Goal: Task Accomplishment & Management: Use online tool/utility

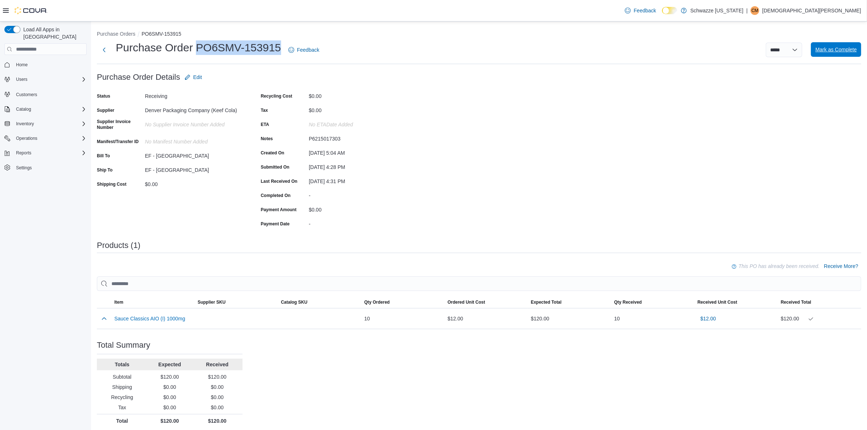
click at [836, 48] on span "Mark as Complete" at bounding box center [835, 49] width 41 height 7
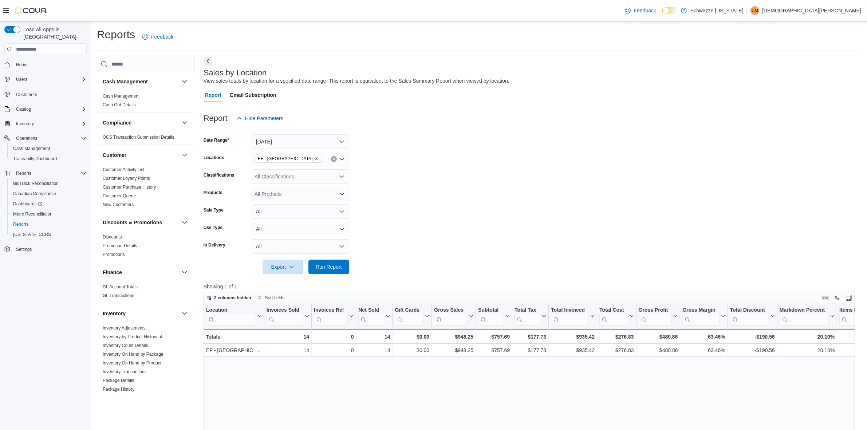
scroll to position [185, 0]
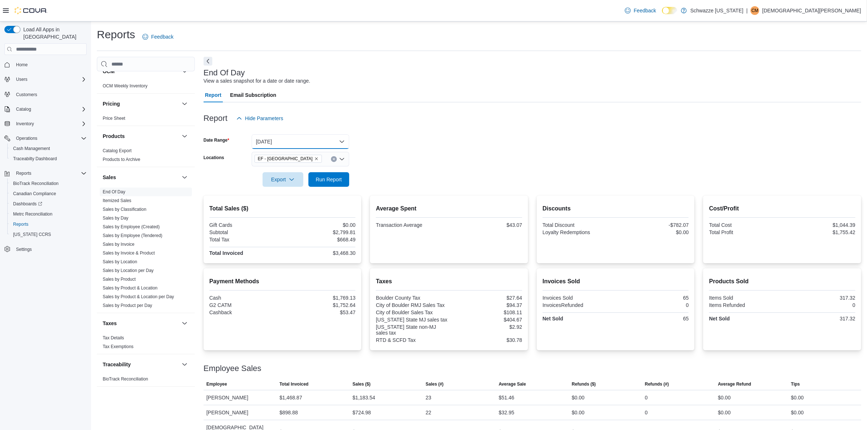
click at [309, 140] on button "Today" at bounding box center [300, 141] width 98 height 15
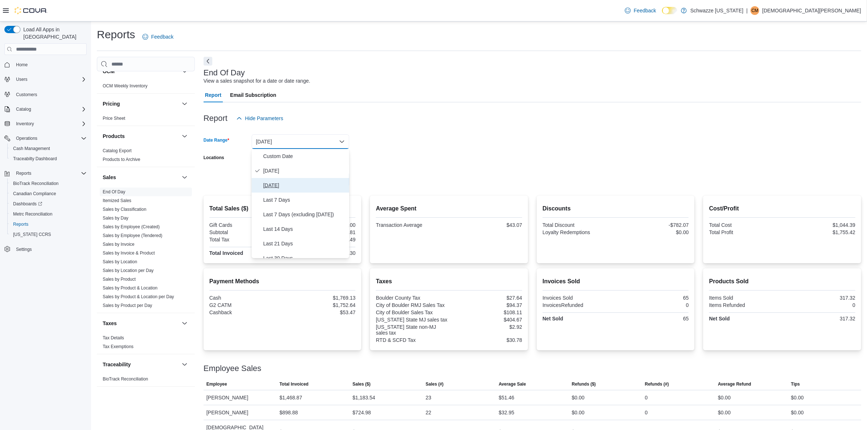
click at [303, 182] on span "Yesterday" at bounding box center [304, 185] width 83 height 9
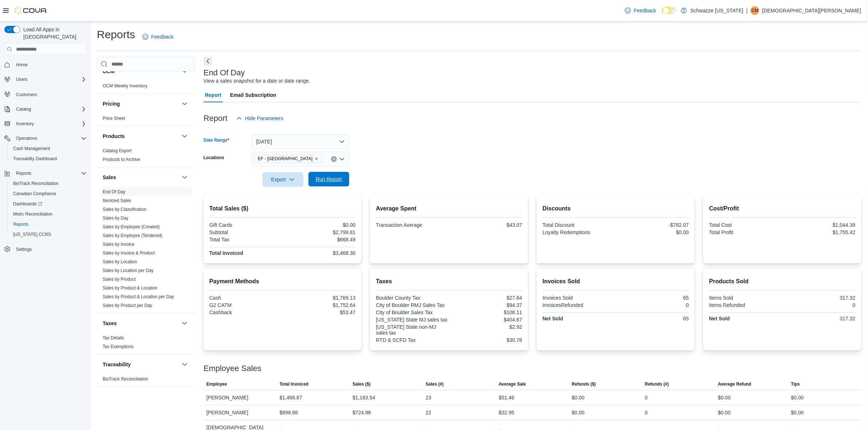
click at [324, 182] on span "Run Report" at bounding box center [329, 178] width 26 height 7
click at [291, 179] on icon "button" at bounding box center [292, 179] width 6 height 6
click at [289, 210] on span "Export to Pdf" at bounding box center [282, 209] width 33 height 6
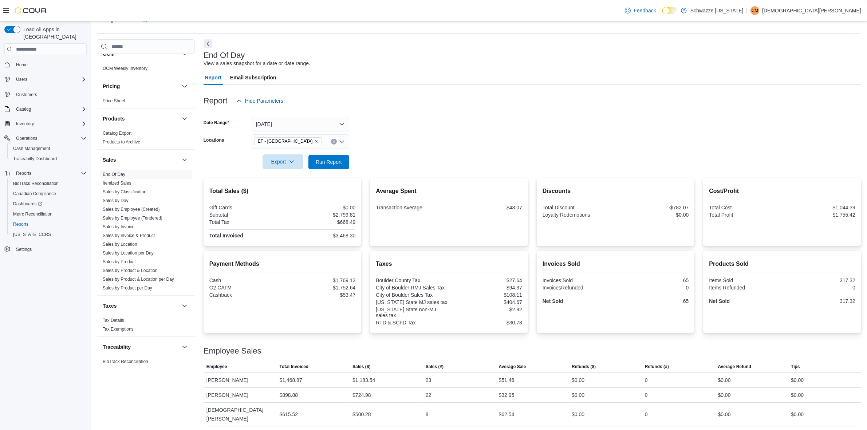
scroll to position [26, 0]
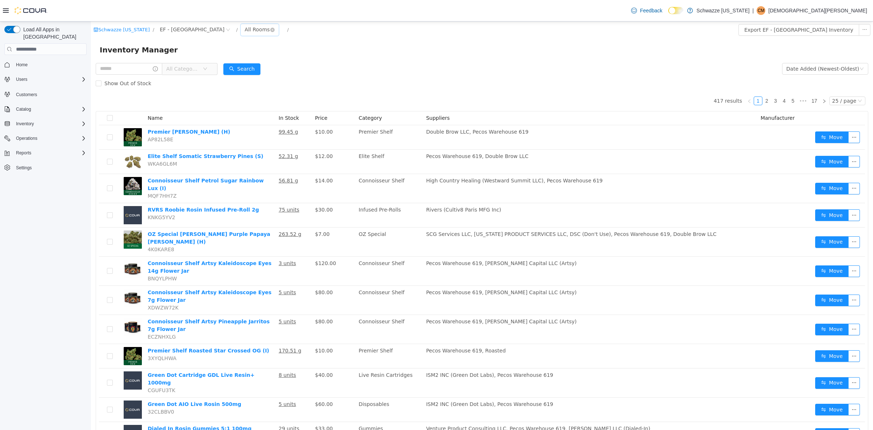
click at [245, 28] on div "All Rooms" at bounding box center [257, 29] width 25 height 11
click at [236, 53] on li "EF - [GEOGRAPHIC_DATA] - [GEOGRAPHIC_DATA]" at bounding box center [238, 56] width 44 height 12
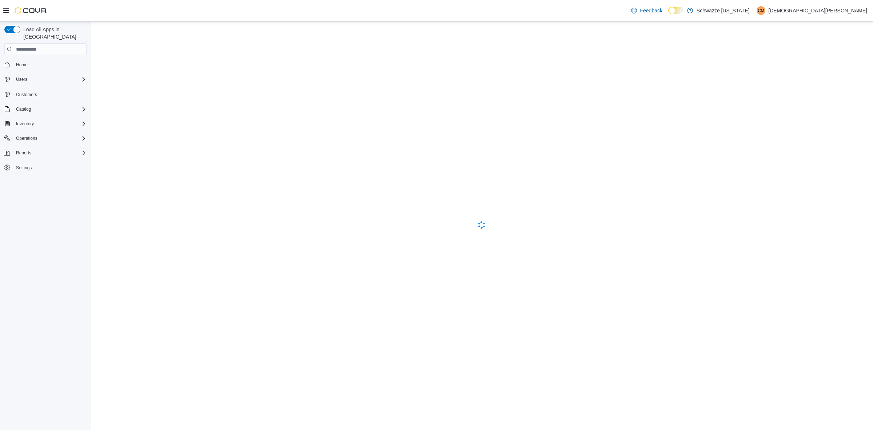
click at [237, 30] on div "Cova-Icon" at bounding box center [482, 225] width 782 height 408
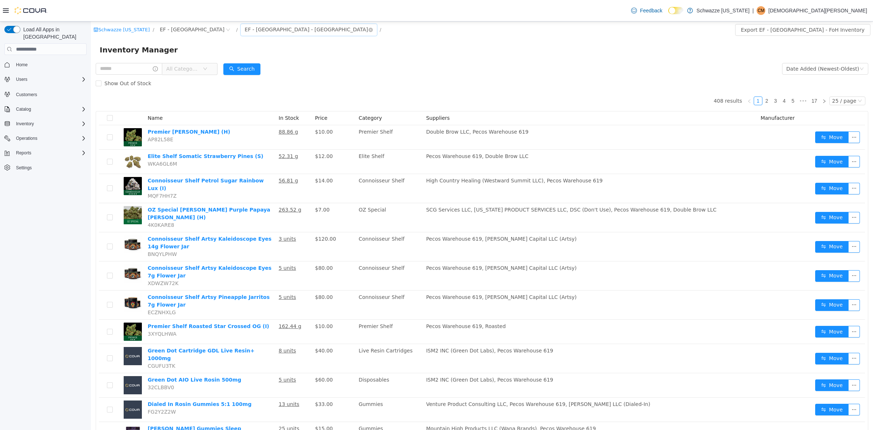
click at [245, 29] on div "EF - [GEOGRAPHIC_DATA] - [GEOGRAPHIC_DATA]" at bounding box center [306, 29] width 123 height 11
click at [242, 43] on li "All Rooms" at bounding box center [252, 45] width 73 height 12
